Goal: Task Accomplishment & Management: Complete application form

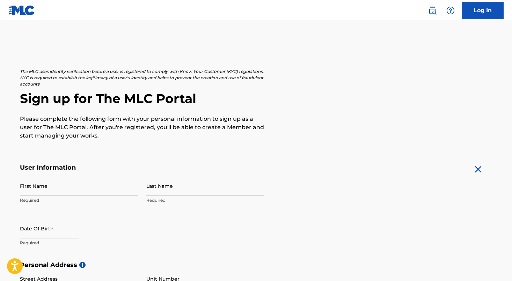
click at [85, 187] on input "First Name" at bounding box center [79, 186] width 118 height 20
type input "[PERSON_NAME]"
type input "Cordones"
type input "C/ Prolongacion 5, Esq. Mirador"
type input "Brisa Oriental VII Aut. San Isidro"
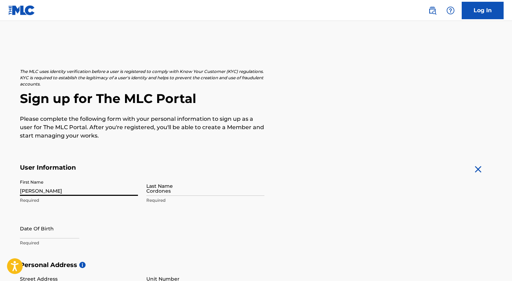
type input "Santo Domingo"
type input "Dominican Republic"
type input "Distrito Nacional"
type input "55011"
type input "1"
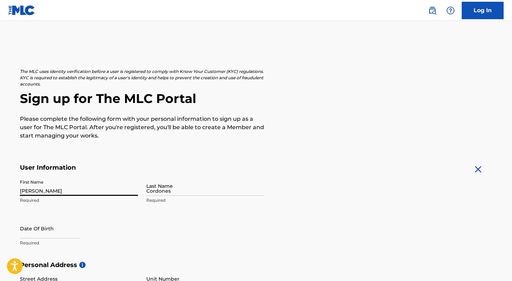
type input "829"
type input "9721498"
type input "ansari4130@yahoo.com"
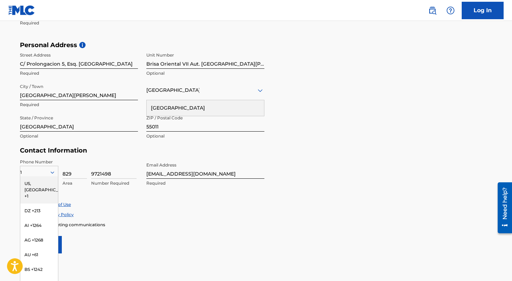
click at [15, 161] on div "The MLC uses identity verification before a user is registered to comply with K…" at bounding box center [256, 51] width 489 height 406
click at [73, 123] on input "Distrito Nacional" at bounding box center [79, 122] width 118 height 20
type input "Santo Domingo Este"
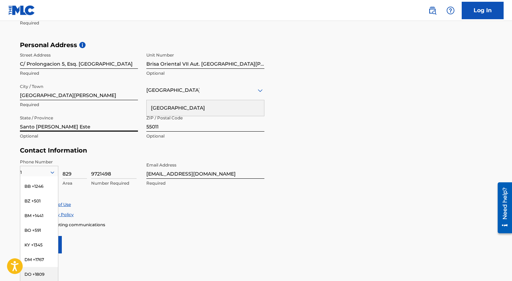
scroll to position [112, 0]
click at [32, 253] on div "DO +1809" at bounding box center [39, 260] width 38 height 15
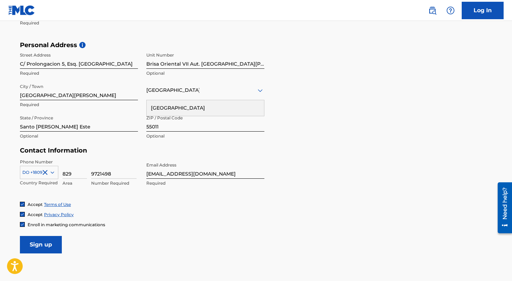
click at [174, 170] on input "ansari4130@yahoo.com" at bounding box center [205, 169] width 118 height 20
type input "[EMAIL_ADDRESS][DOMAIN_NAME]"
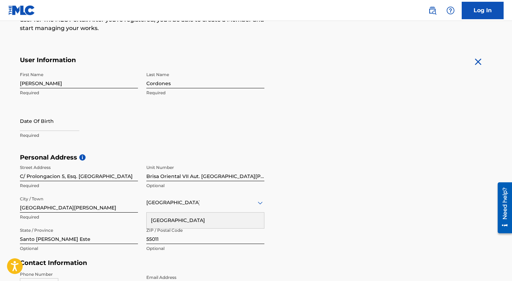
scroll to position [89, 0]
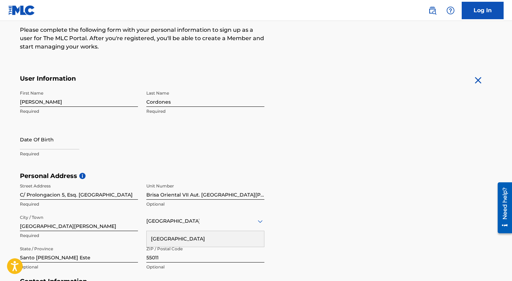
click at [39, 143] on input "text" at bounding box center [49, 140] width 59 height 20
select select "7"
select select "2025"
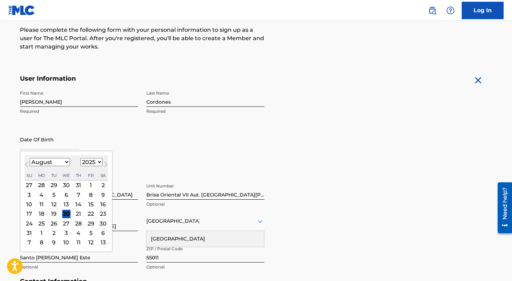
type input "December 4 2024"
select select "11"
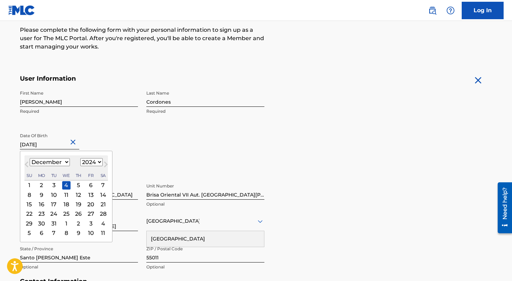
click at [93, 159] on select "1899 1900 1901 1902 1903 1904 1905 1906 1907 1908 1909 1910 1911 1912 1913 1914…" at bounding box center [91, 162] width 22 height 8
select select "1993"
click at [80, 158] on select "1899 1900 1901 1902 1903 1904 1905 1906 1907 1908 1909 1910 1911 1912 1913 1914…" at bounding box center [91, 162] width 22 height 8
click at [102, 186] on div "4" at bounding box center [103, 185] width 8 height 8
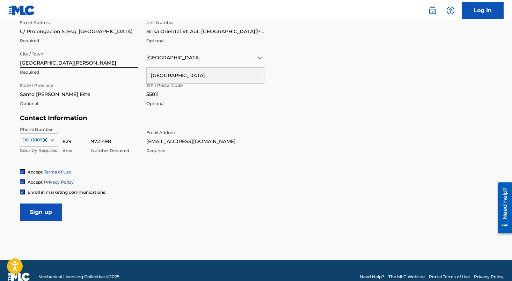
scroll to position [265, 0]
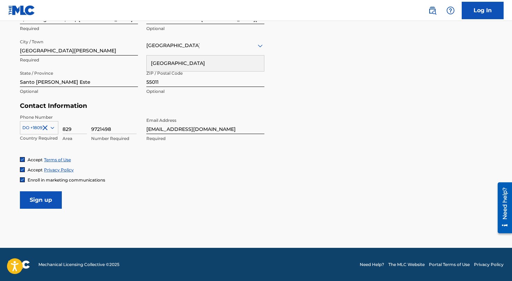
click at [38, 202] on input "Sign up" at bounding box center [41, 200] width 42 height 17
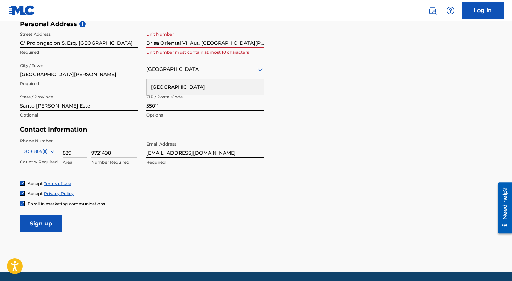
scroll to position [232, 0]
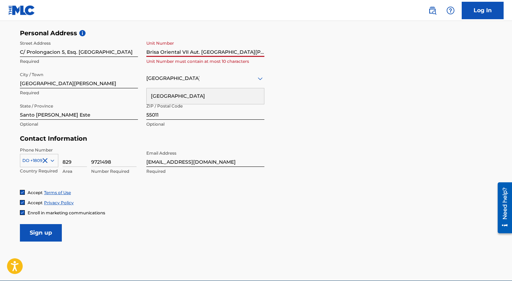
click at [200, 53] on input "Brisa Oriental VII Aut. San Isidro" at bounding box center [205, 47] width 118 height 20
click at [235, 53] on input "Brisa Oriental VII Aut San Isidro" at bounding box center [205, 47] width 118 height 20
click at [28, 236] on input "Sign up" at bounding box center [41, 232] width 42 height 17
click at [184, 53] on input "Brisa Oriental VII Aut San Isidro Calle El Mirador" at bounding box center [205, 47] width 118 height 20
drag, startPoint x: 188, startPoint y: 52, endPoint x: 344, endPoint y: 63, distance: 156.3
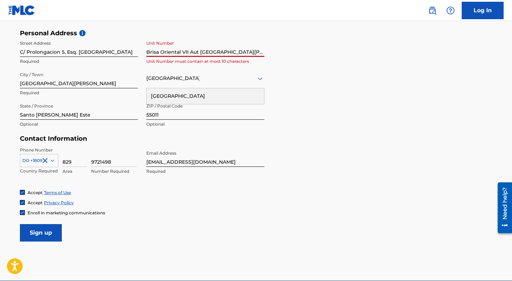
click at [344, 63] on div "Personal Address i Street Address C/ Prolongacion 5, Esq. Mirador Required Unit…" at bounding box center [256, 82] width 473 height 106
click at [35, 238] on input "Sign up" at bounding box center [41, 232] width 42 height 17
click at [35, 237] on input "Sign up" at bounding box center [41, 232] width 42 height 17
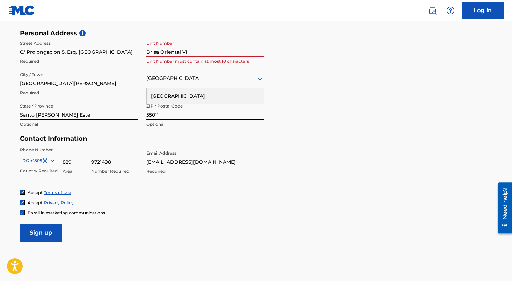
click at [162, 53] on input "Brisa Oriental VII" at bounding box center [205, 47] width 118 height 20
type input "Brisa VII"
click at [50, 236] on input "Sign up" at bounding box center [41, 232] width 42 height 17
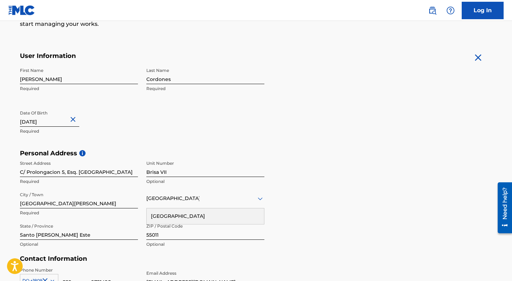
scroll to position [265, 0]
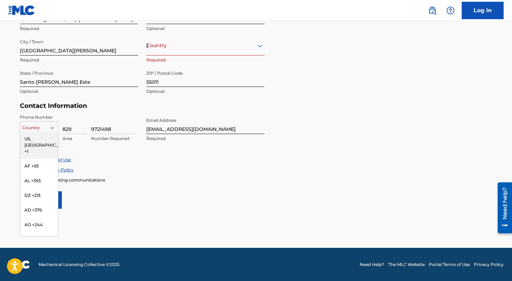
click at [41, 130] on div at bounding box center [39, 128] width 38 height 8
type input "u"
type input "do"
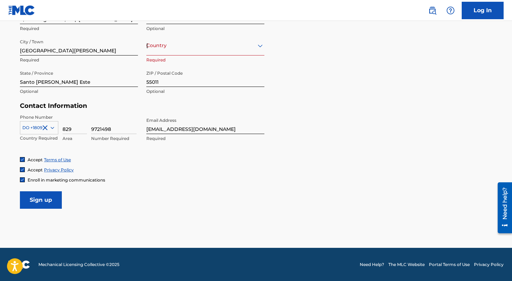
click at [200, 49] on div "Dominican Republic" at bounding box center [205, 45] width 118 height 9
type input "domi"
click at [308, 43] on div "Personal Address i Street Address C/ Prolongacion 5, Esq. Mirador Required Unit…" at bounding box center [256, 50] width 473 height 106
click at [196, 48] on div "domi" at bounding box center [205, 45] width 118 height 9
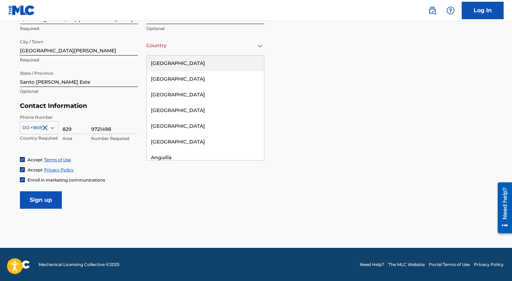
type input "c"
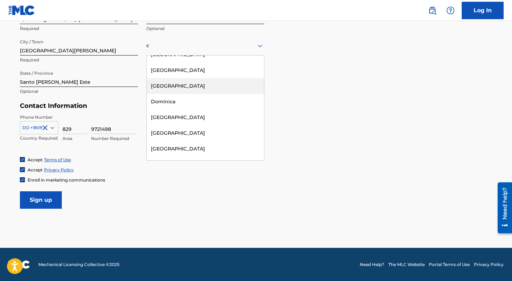
scroll to position [278, 0]
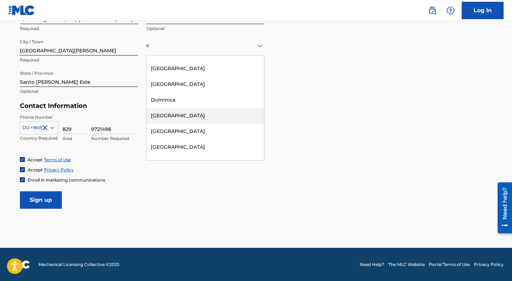
click at [186, 115] on div "Dominican Republic" at bounding box center [205, 116] width 117 height 16
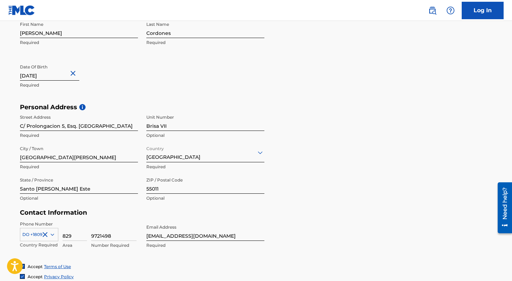
scroll to position [265, 0]
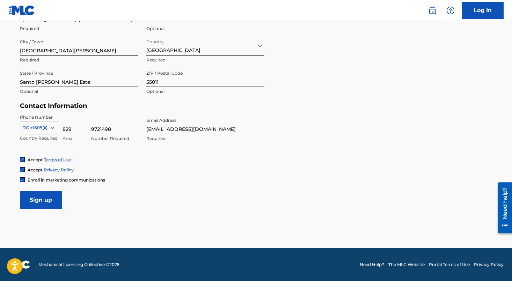
click at [41, 198] on input "Sign up" at bounding box center [41, 200] width 42 height 17
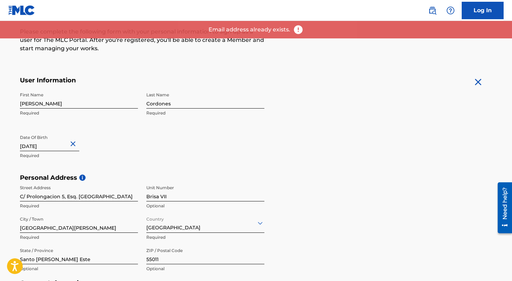
scroll to position [0, 0]
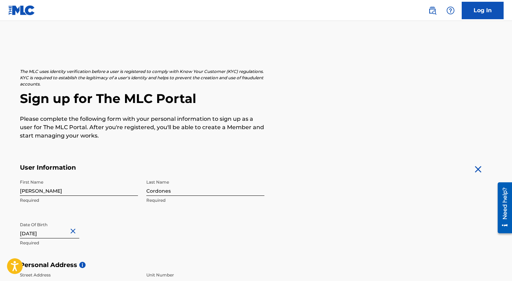
click at [479, 9] on link "Log In" at bounding box center [483, 10] width 42 height 17
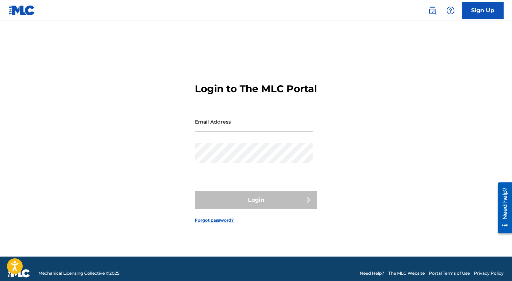
click at [215, 123] on input "Email Address" at bounding box center [254, 122] width 118 height 20
type input "f"
type input "[EMAIL_ADDRESS][DOMAIN_NAME]"
click at [218, 224] on link "Forgot password?" at bounding box center [214, 220] width 39 height 6
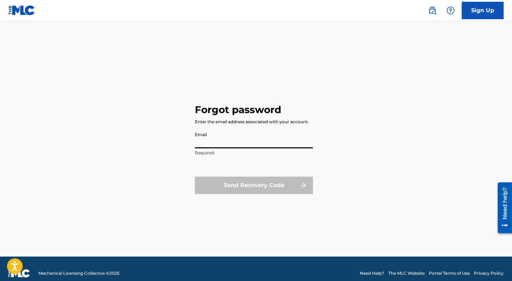
click at [218, 145] on input "Email" at bounding box center [254, 139] width 118 height 20
paste input "527506"
type input "[EMAIL_ADDRESS][DOMAIN_NAME]"
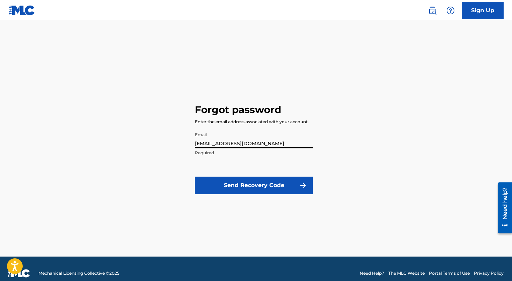
click button "Send Recovery Code" at bounding box center [254, 185] width 118 height 17
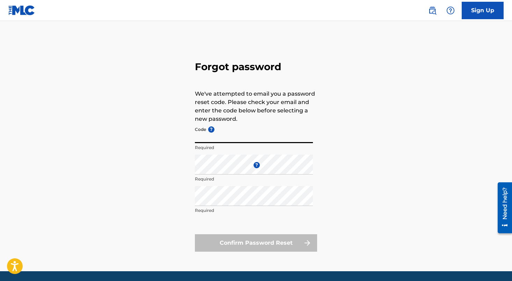
click at [202, 136] on input "Code ?" at bounding box center [254, 133] width 118 height 20
paste input "FP_cc4d2283b911992a7870622374b5"
type input "FP_cc4d2283b911992a7870622374b5"
click at [210, 175] on div "Enter a new password ? Required" at bounding box center [254, 170] width 118 height 31
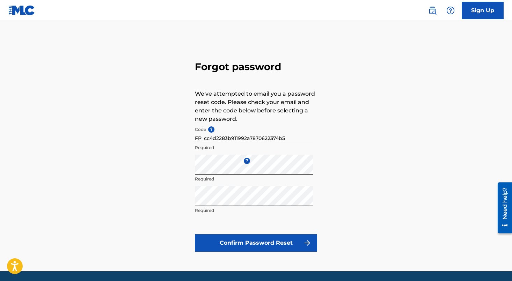
click at [249, 241] on button "Confirm Password Reset" at bounding box center [256, 243] width 122 height 17
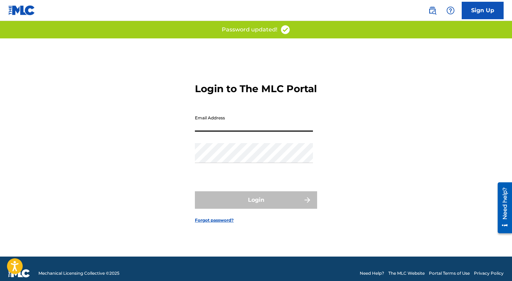
click at [239, 126] on input "Email Address" at bounding box center [254, 122] width 118 height 20
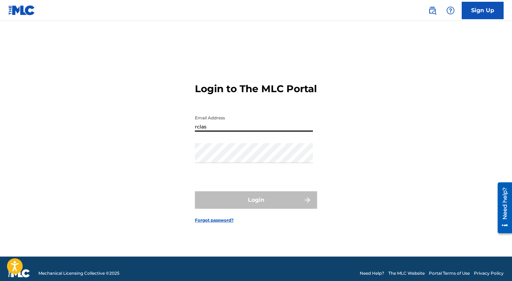
type input "[EMAIL_ADDRESS][DOMAIN_NAME]"
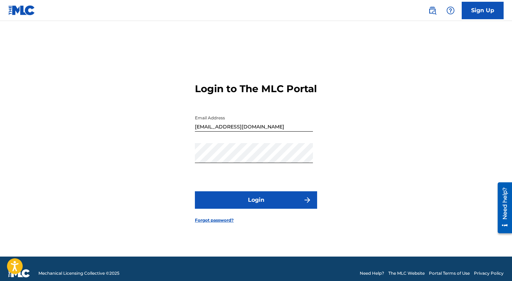
click at [252, 206] on button "Login" at bounding box center [256, 200] width 122 height 17
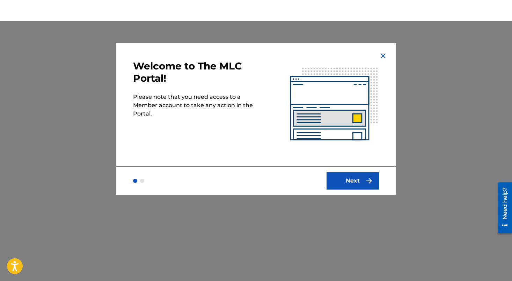
click at [361, 185] on button "Next" at bounding box center [353, 180] width 52 height 17
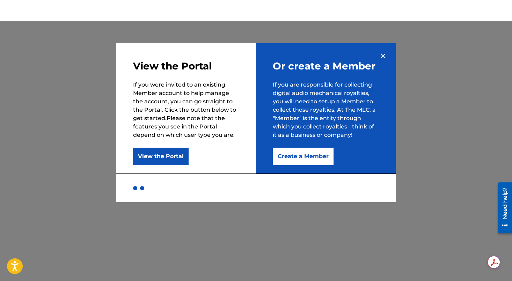
click at [302, 156] on button "Create a Member" at bounding box center [303, 156] width 61 height 17
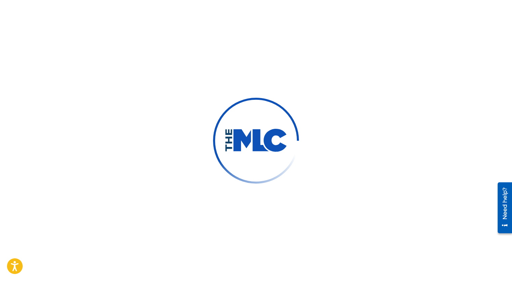
click at [346, 94] on div at bounding box center [256, 140] width 512 height 281
click at [505, 198] on div "Need help?" at bounding box center [505, 203] width 9 height 32
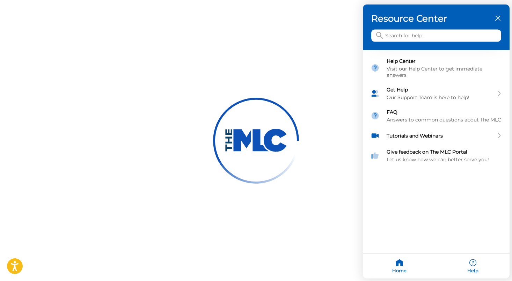
drag, startPoint x: 243, startPoint y: 102, endPoint x: 246, endPoint y: 101, distance: 3.5
click at [243, 102] on div at bounding box center [256, 140] width 512 height 281
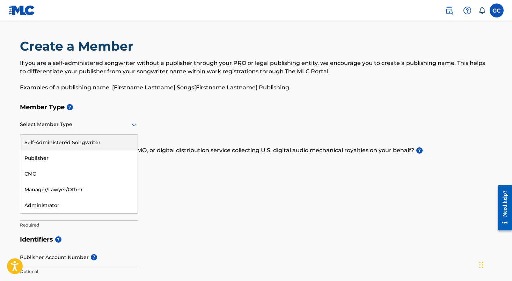
click at [121, 127] on div at bounding box center [79, 124] width 118 height 9
click at [112, 137] on div "Self-Administered Songwriter" at bounding box center [78, 143] width 117 height 16
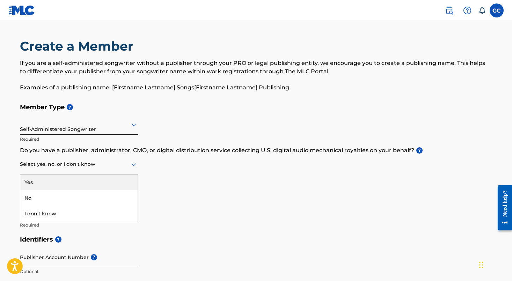
click at [78, 165] on div at bounding box center [79, 164] width 118 height 9
click at [83, 180] on div "Yes" at bounding box center [78, 183] width 117 height 16
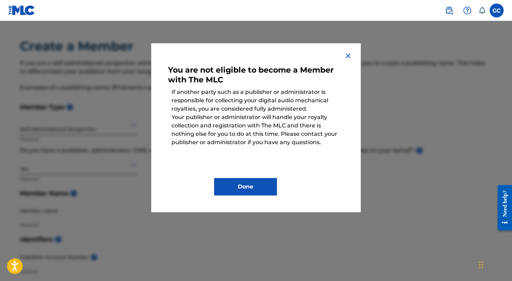
click at [238, 187] on button "Done" at bounding box center [245, 186] width 63 height 17
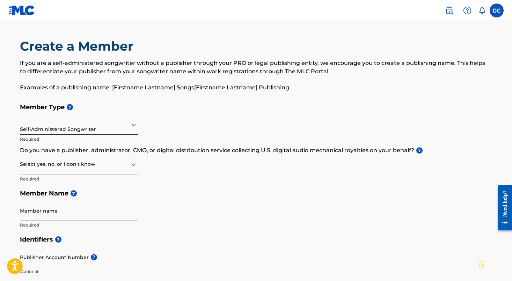
click at [98, 167] on div at bounding box center [79, 164] width 118 height 9
click at [85, 183] on div "Yes" at bounding box center [78, 183] width 117 height 16
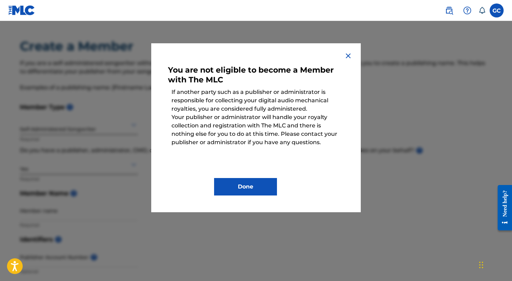
click at [220, 184] on button "Done" at bounding box center [245, 186] width 63 height 17
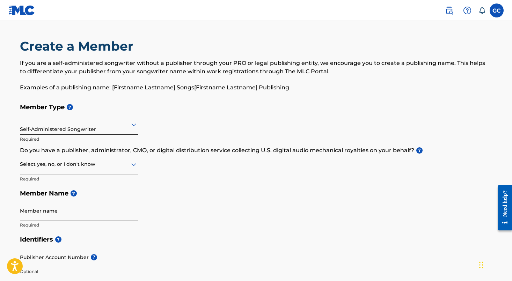
click at [114, 168] on div at bounding box center [79, 164] width 118 height 9
click at [92, 192] on div "No" at bounding box center [78, 199] width 117 height 16
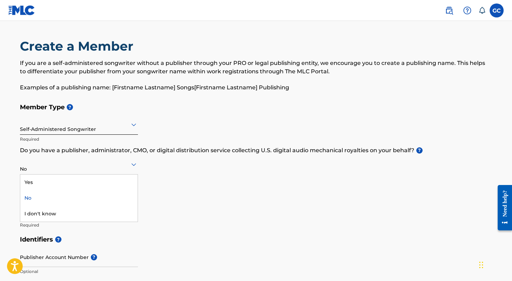
click at [96, 171] on div "No" at bounding box center [79, 164] width 118 height 17
click at [96, 169] on div "No" at bounding box center [79, 164] width 118 height 17
click at [86, 209] on input "Member name" at bounding box center [79, 211] width 118 height 20
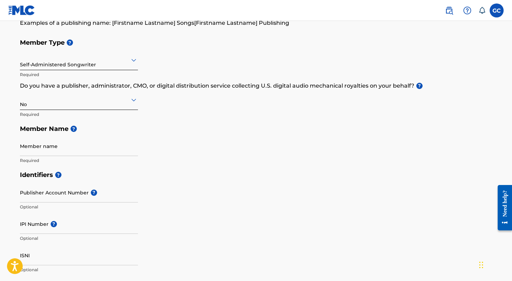
scroll to position [65, 0]
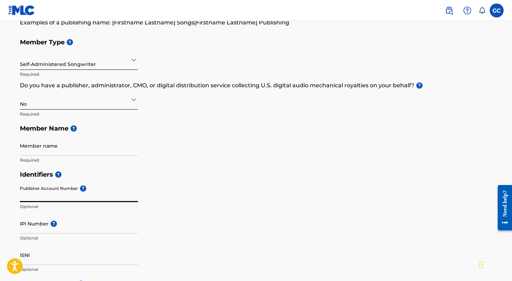
click at [58, 194] on input "Publisher Account Number ?" at bounding box center [79, 192] width 118 height 20
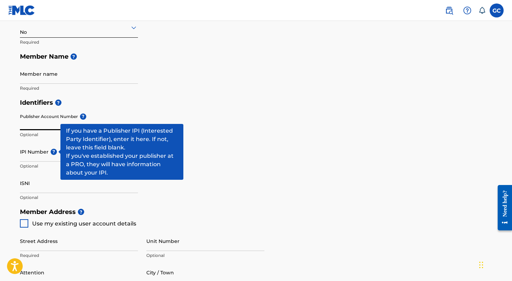
scroll to position [141, 0]
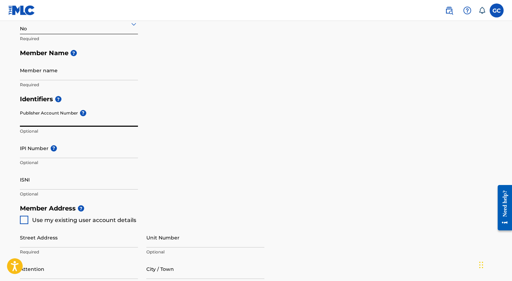
click at [27, 178] on input "ISNI" at bounding box center [79, 180] width 118 height 20
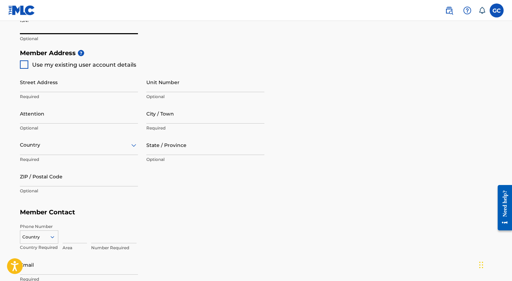
scroll to position [0, 0]
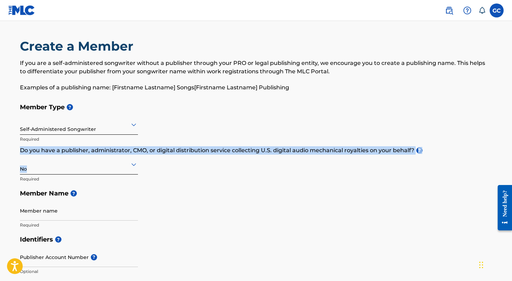
drag, startPoint x: 7, startPoint y: 181, endPoint x: 184, endPoint y: 137, distance: 182.0
